Goal: Transaction & Acquisition: Purchase product/service

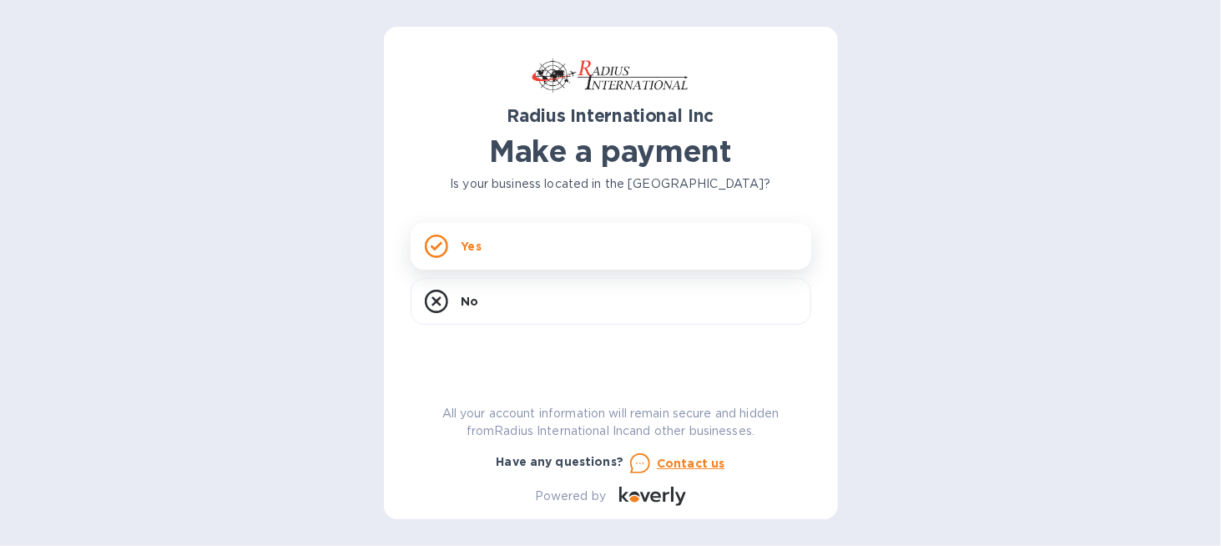
click at [446, 244] on rect at bounding box center [436, 245] width 21 height 21
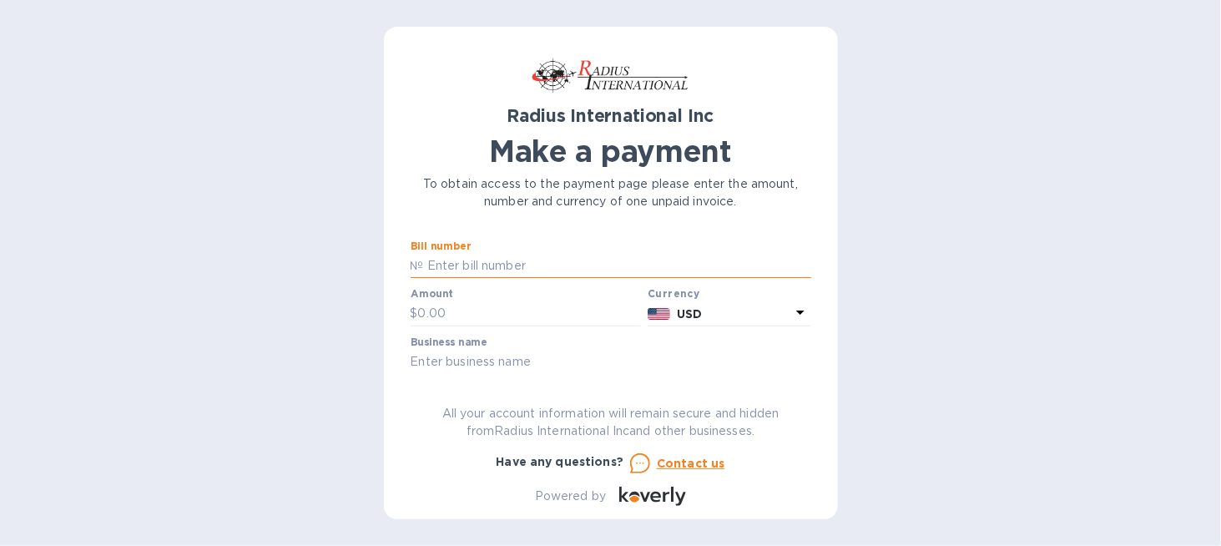
drag, startPoint x: 434, startPoint y: 260, endPoint x: 450, endPoint y: 257, distance: 16.1
click at [434, 260] on input "text" at bounding box center [617, 266] width 387 height 25
type input "s"
type input "SAI00099462"
click at [449, 311] on input "text" at bounding box center [530, 313] width 224 height 25
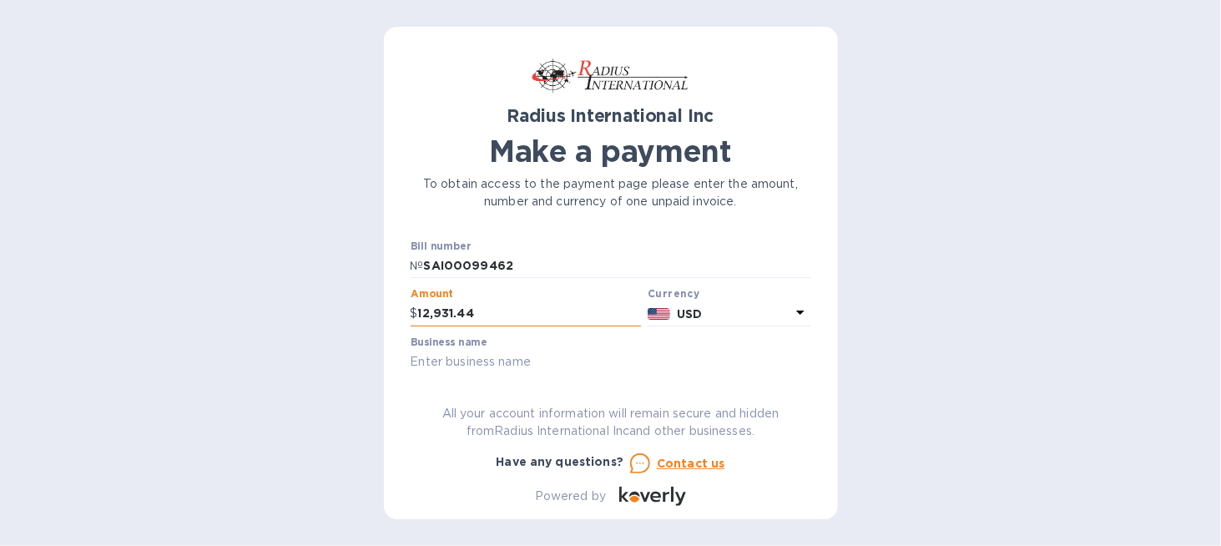
type input "12,931.44"
type input "p"
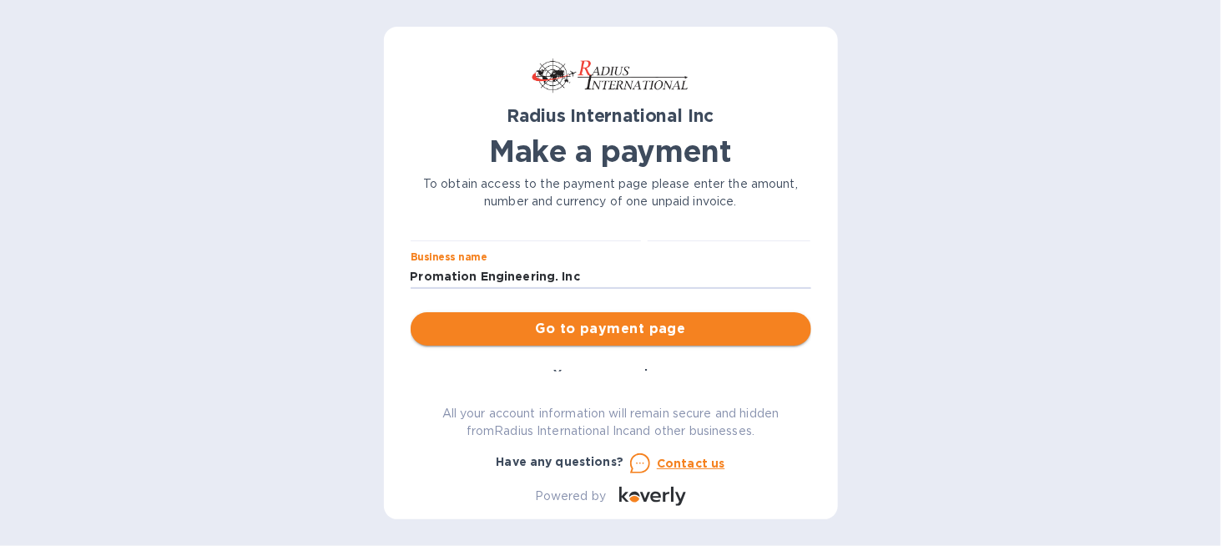
type input "Promation Engineering. Inc"
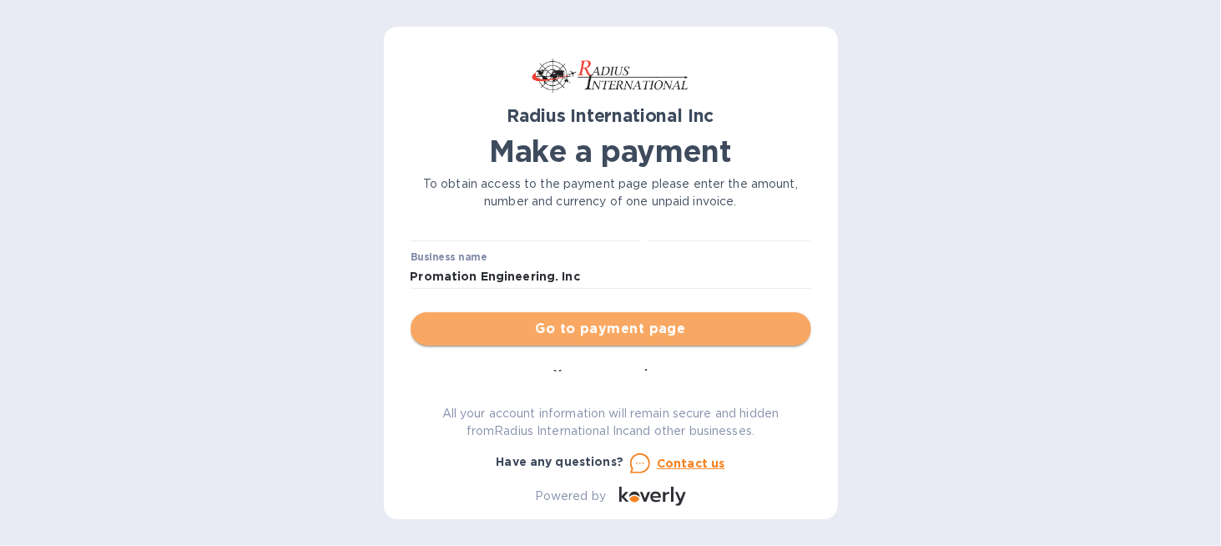
click at [643, 324] on span "Go to payment page" at bounding box center [611, 329] width 374 height 20
